Goal: Check status: Check status

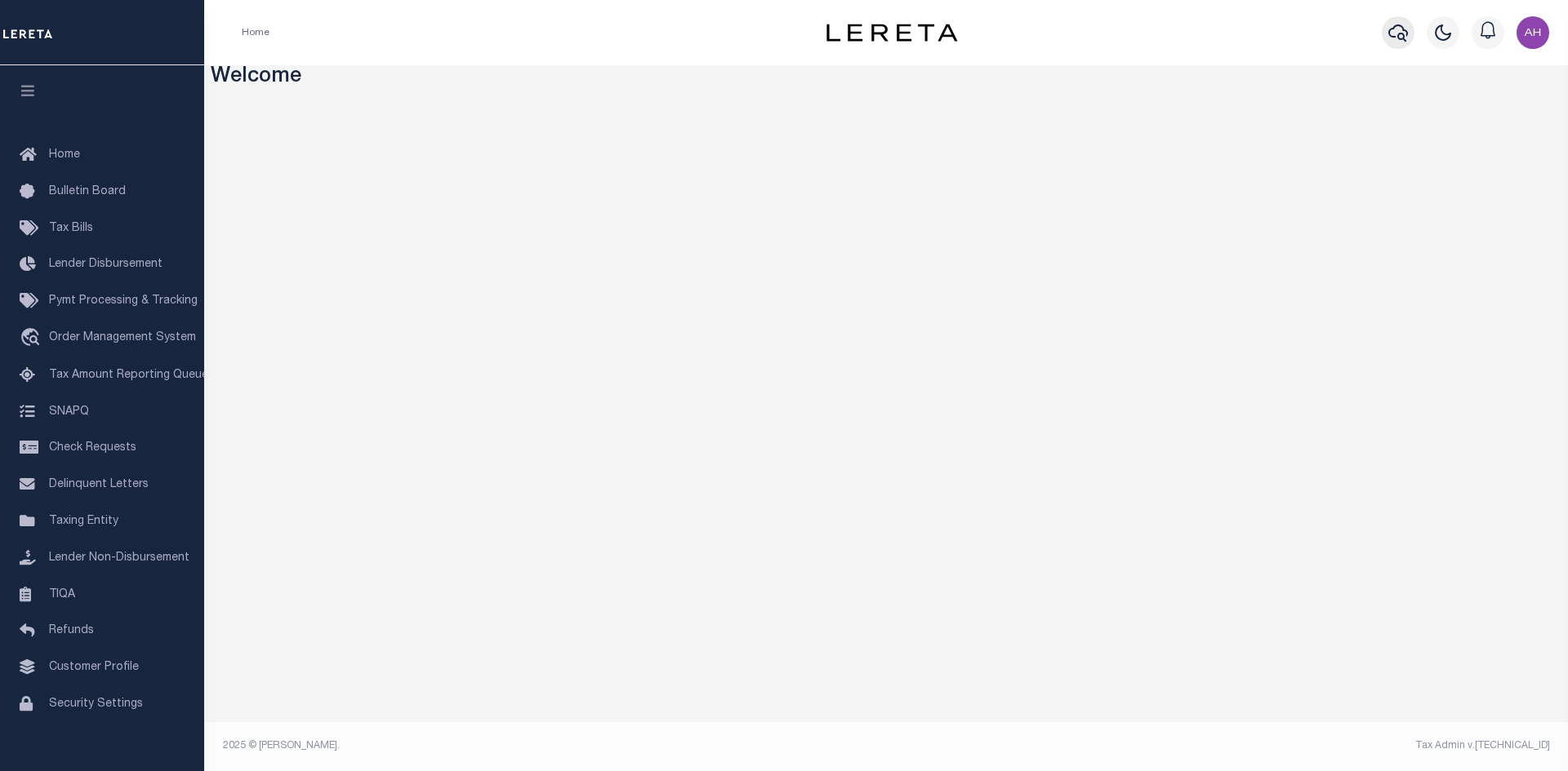
click at [1407, 33] on icon "button" at bounding box center [1397, 32] width 19 height 19
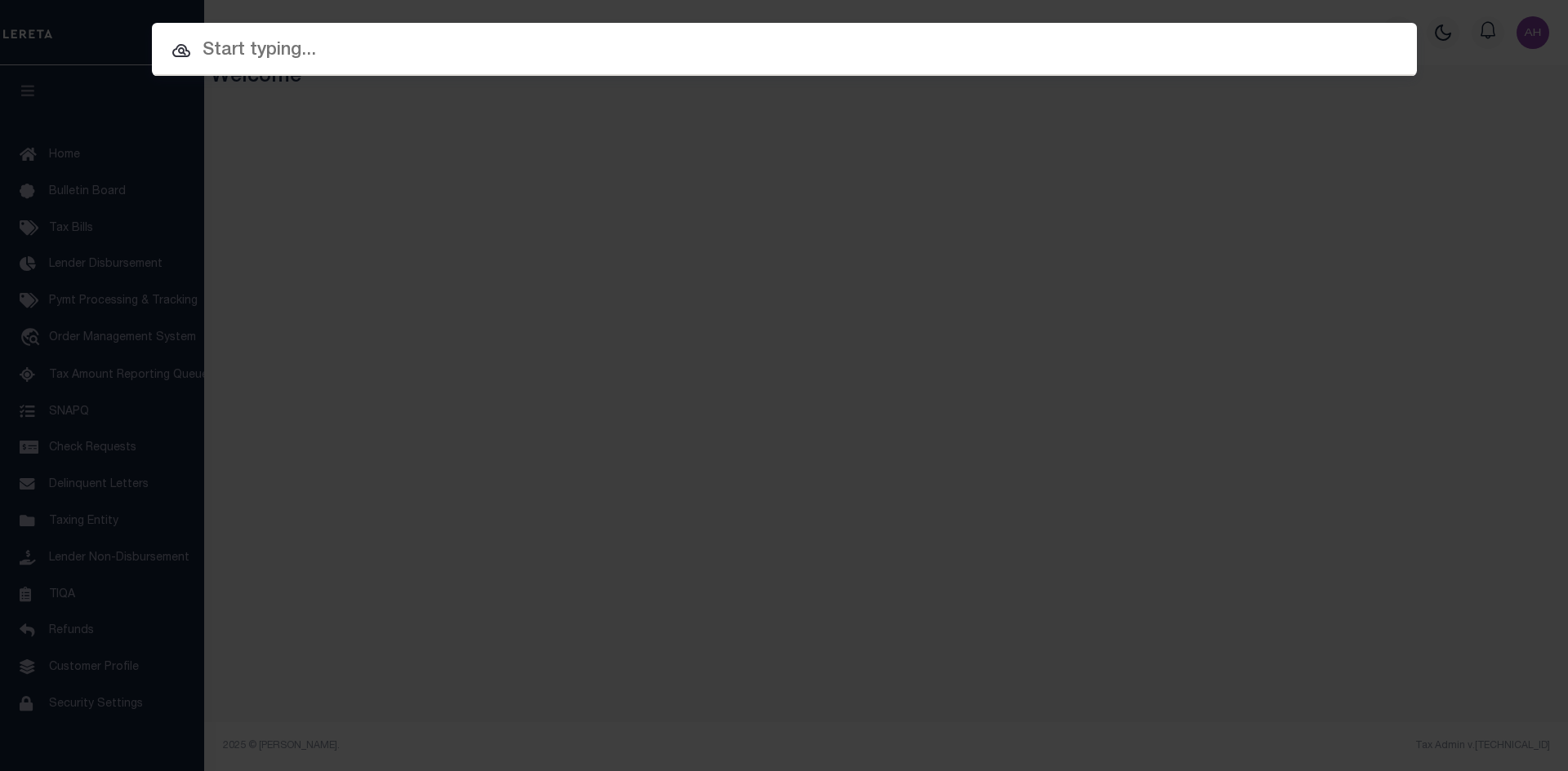
click at [228, 51] on input "text" at bounding box center [784, 51] width 1265 height 29
paste input "1922008185"
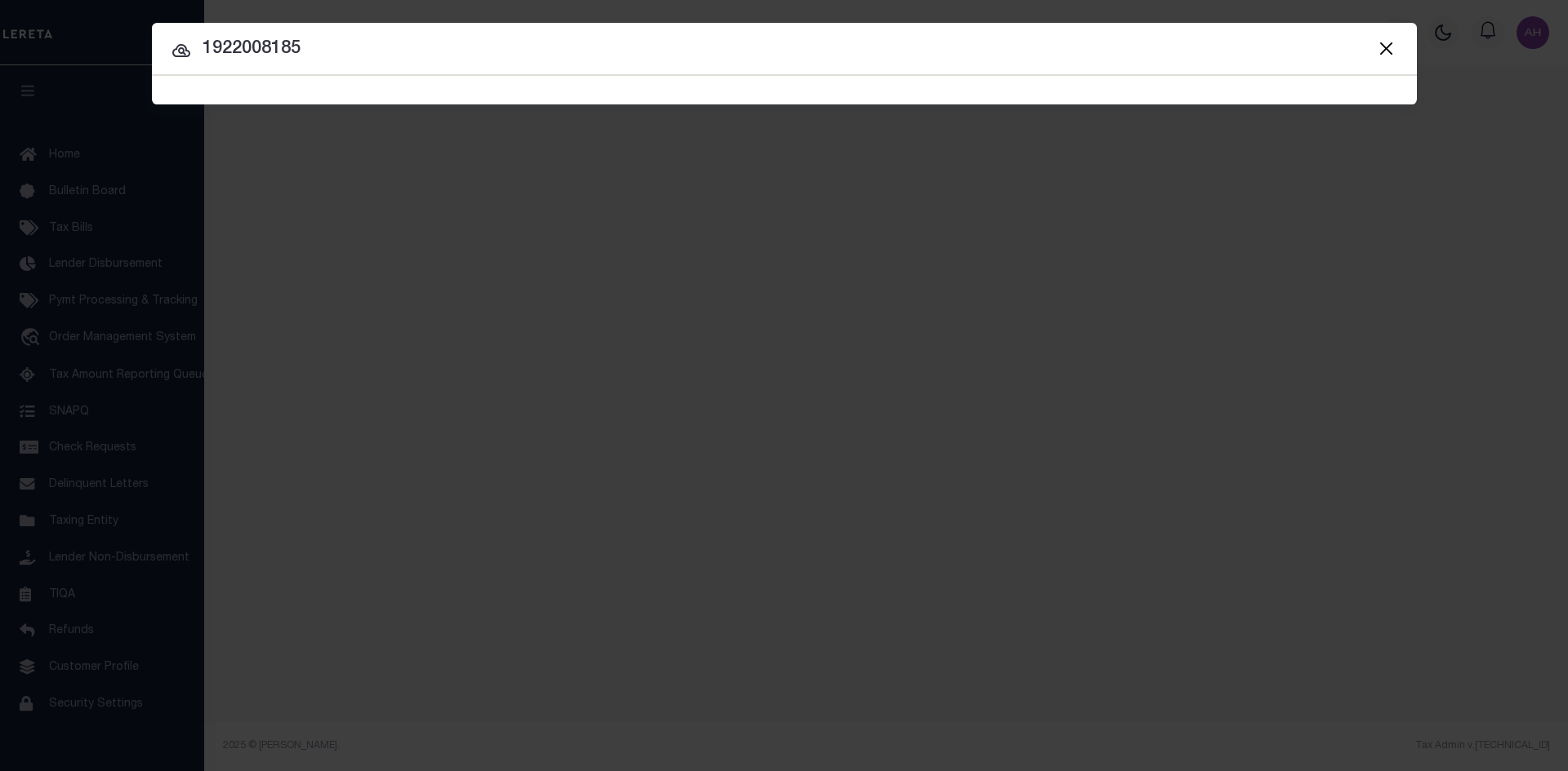
type input "1922008185"
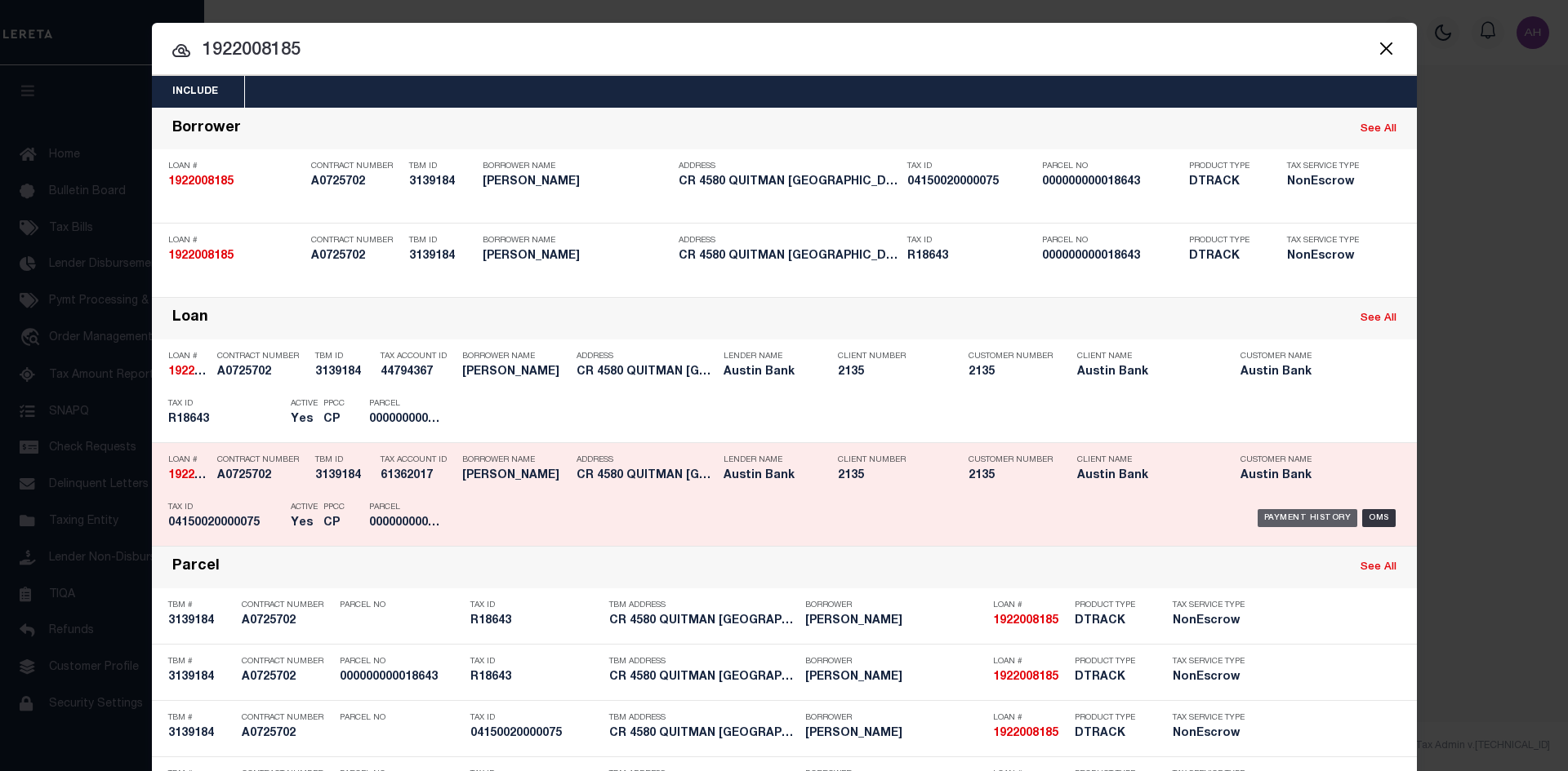
click at [1309, 518] on div "Payment History" at bounding box center [1307, 518] width 100 height 18
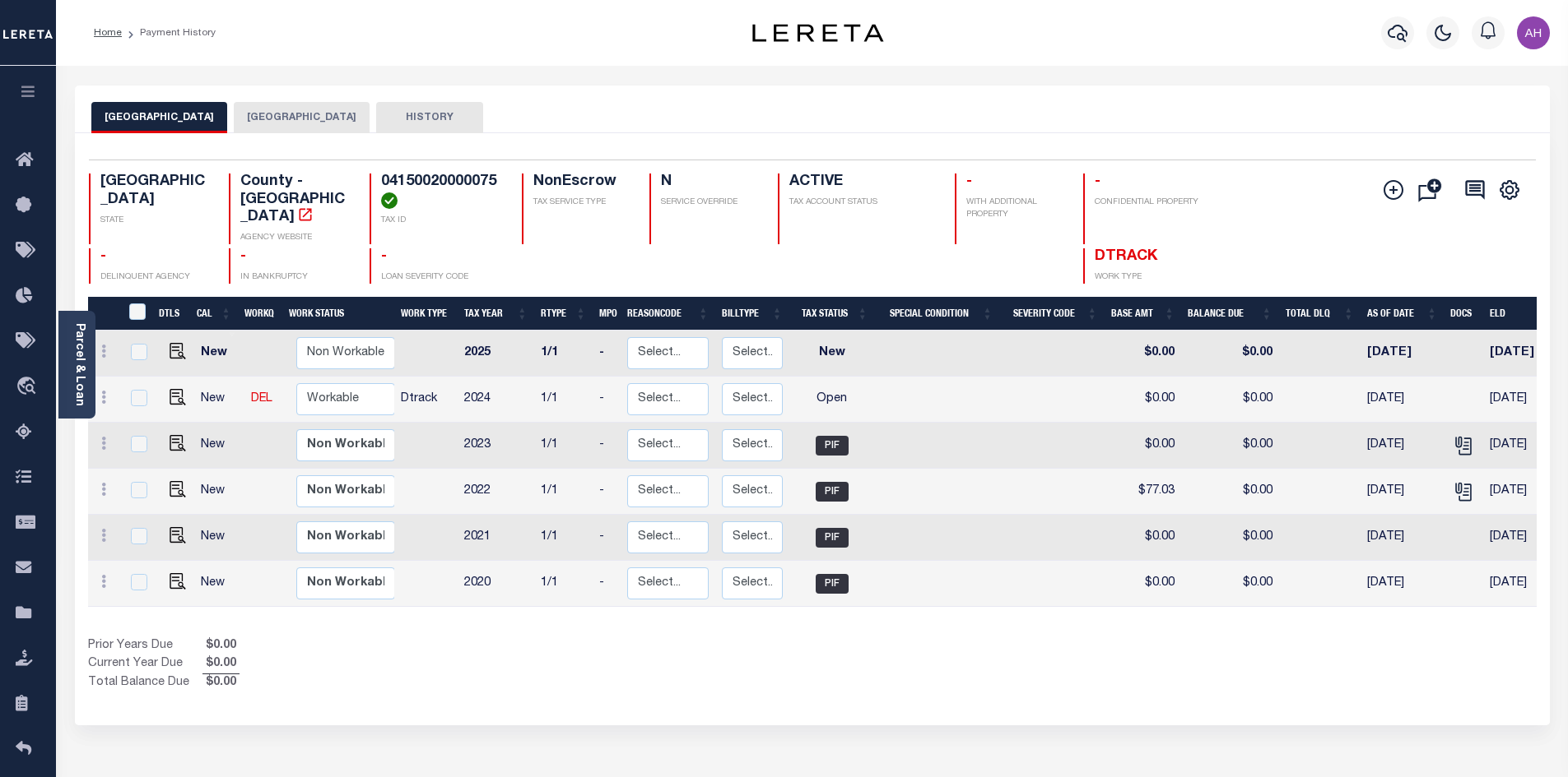
click at [512, 178] on div "TX STATE County - TX AGENCY WEBSITE 04150020000075 TAX ID NonEscrow TAX SERVICE…" at bounding box center [691, 209] width 1205 height 71
drag, startPoint x: 511, startPoint y: 178, endPoint x: 373, endPoint y: 183, distance: 138.1
click at [373, 183] on div "TX STATE County - TX AGENCY WEBSITE 04150020000075 TAX ID NonEscrow TAX SERVICE…" at bounding box center [691, 209] width 1205 height 71
copy h4 "04150020000075"
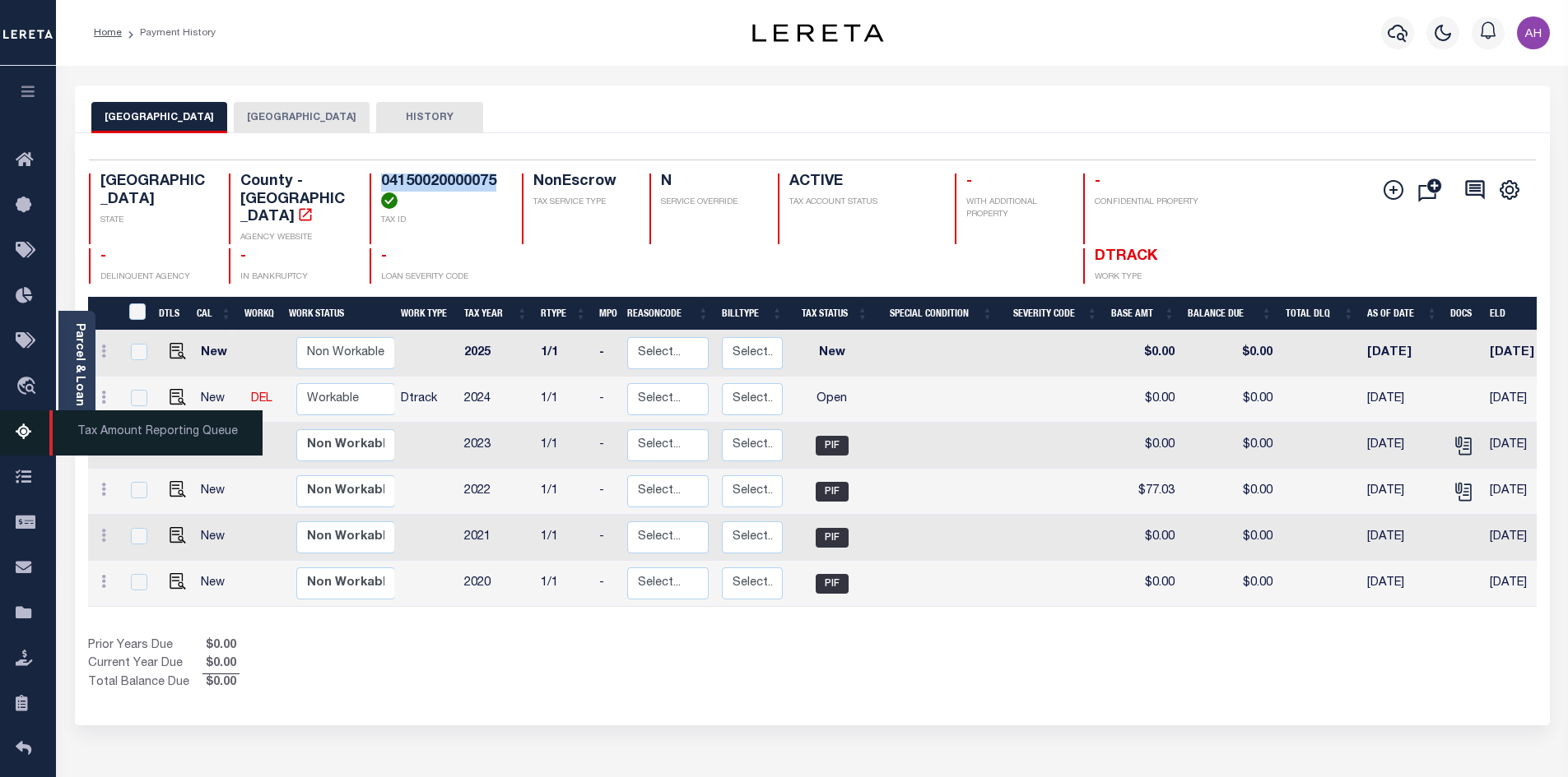
click at [24, 435] on icon at bounding box center [29, 433] width 26 height 21
